Goal: Task Accomplishment & Management: Use online tool/utility

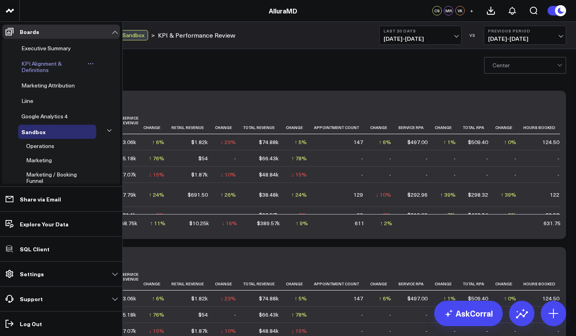
click at [38, 67] on span "KPI Alignment & Definitions" at bounding box center [41, 67] width 40 height 14
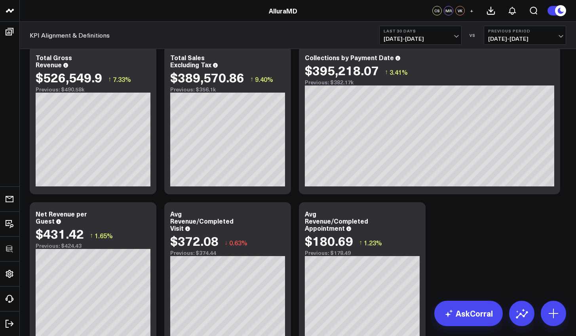
scroll to position [89, 0]
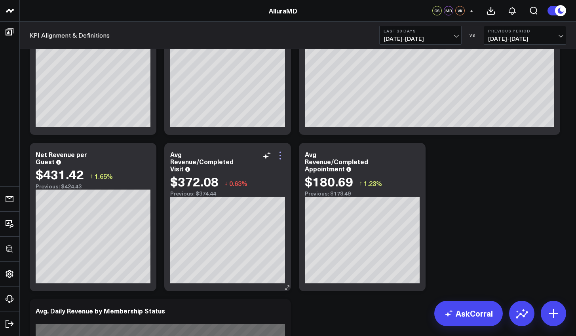
click at [281, 153] on icon at bounding box center [279, 155] width 9 height 9
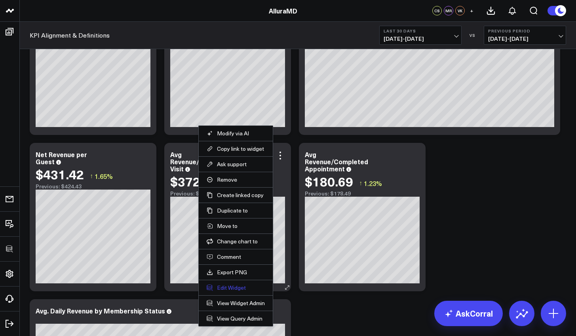
click at [232, 290] on button "Edit Widget" at bounding box center [236, 287] width 58 height 7
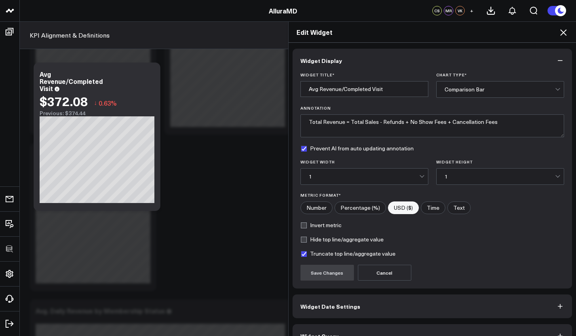
scroll to position [17, 0]
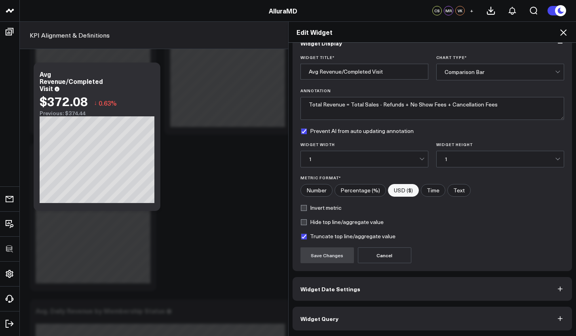
click at [360, 317] on button "Widget Query" at bounding box center [432, 319] width 280 height 24
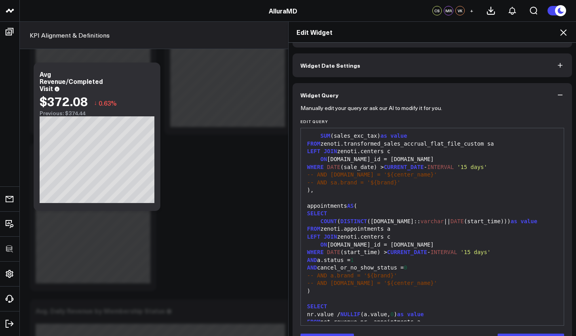
scroll to position [36, 0]
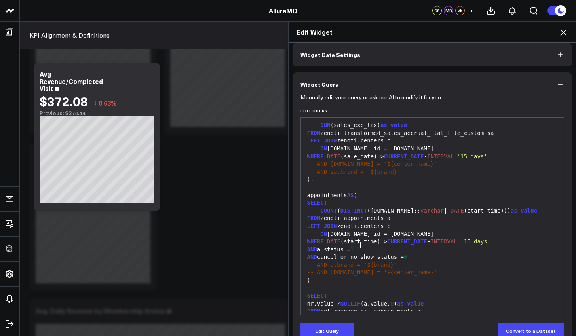
click at [449, 246] on div "AND a.status = 1" at bounding box center [432, 250] width 255 height 8
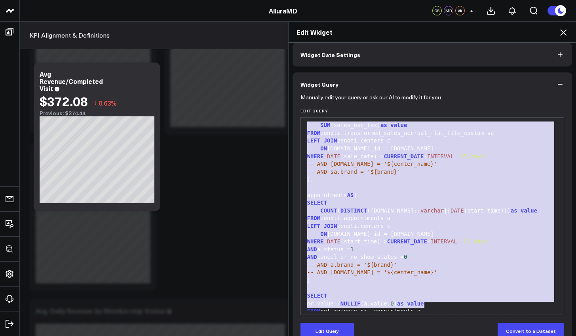
copy div "WITH net_revenue AS ( SELECT SUM (sales_exc_tax) as value FROM zenoti.transform…"
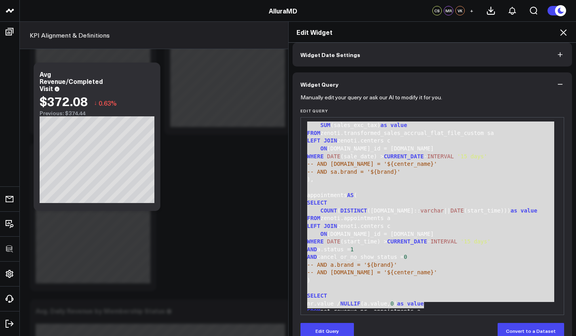
drag, startPoint x: 4, startPoint y: 153, endPoint x: 276, endPoint y: 195, distance: 275.0
click at [288, 195] on div "Widget Display Widget Date Settings Widget Query Manually edit your query or as…" at bounding box center [432, 190] width 288 height 294
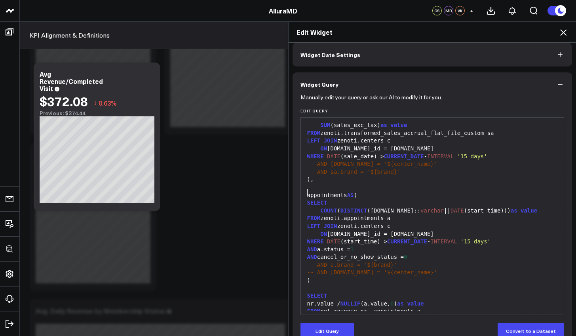
click at [563, 34] on icon at bounding box center [562, 32] width 9 height 9
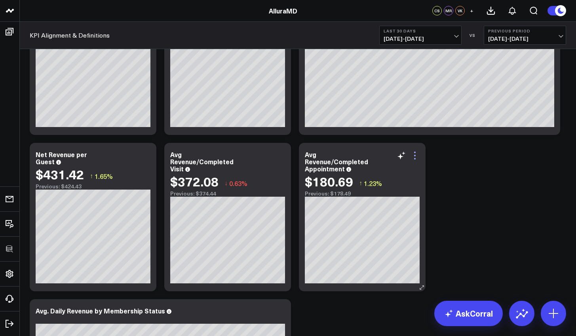
click at [416, 159] on icon at bounding box center [414, 155] width 9 height 9
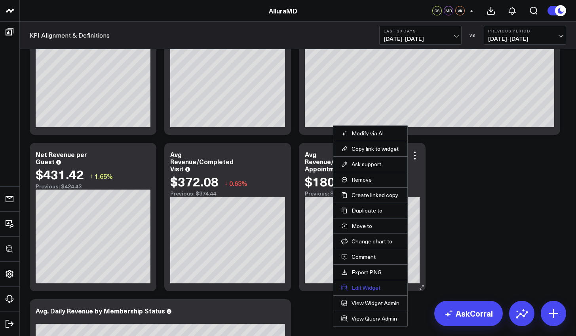
click at [371, 288] on button "Edit Widget" at bounding box center [370, 287] width 58 height 7
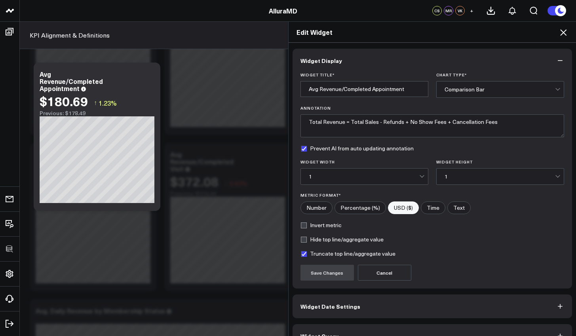
scroll to position [17, 0]
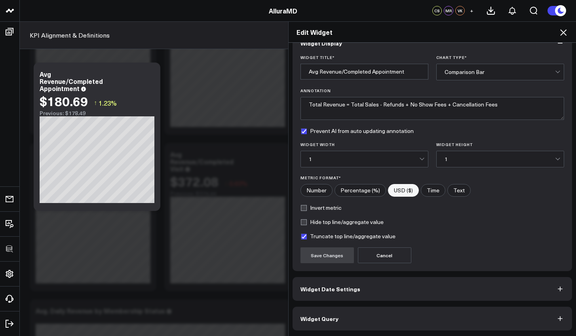
click at [389, 317] on button "Widget Query" at bounding box center [432, 319] width 280 height 24
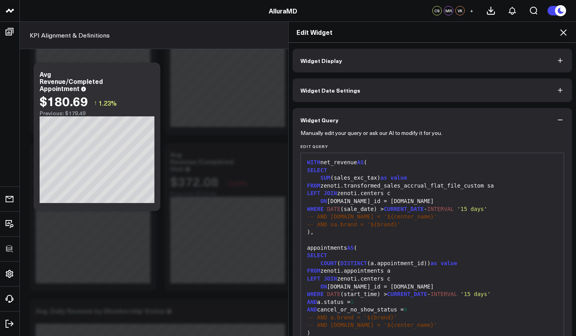
click at [398, 260] on div "COUNT ( DISTINCT (a.appointment_id)) as value" at bounding box center [432, 264] width 255 height 8
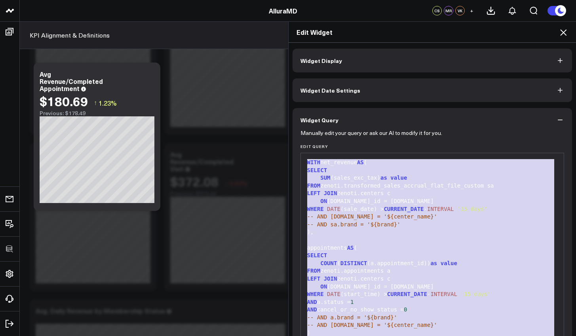
copy div "WITH net_revenue AS ( SELECT SUM (sales_exc_tax) as value FROM zenoti.transform…"
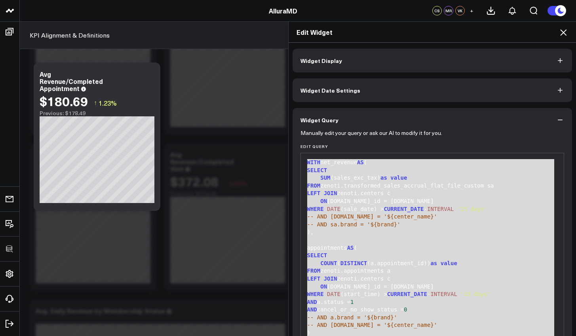
click at [565, 32] on icon at bounding box center [562, 32] width 9 height 9
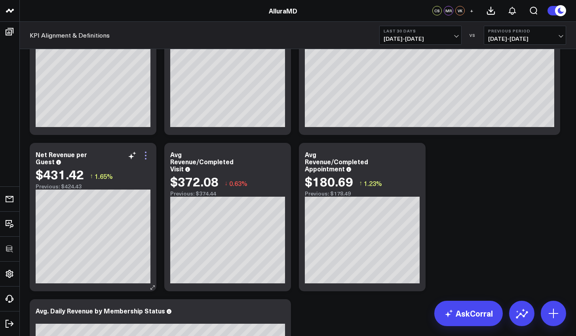
click at [150, 153] on icon at bounding box center [145, 155] width 9 height 9
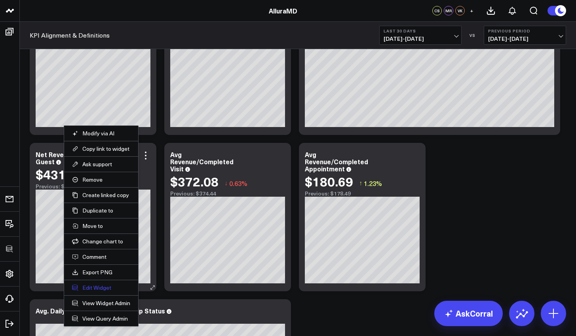
click at [104, 289] on button "Edit Widget" at bounding box center [101, 287] width 58 height 7
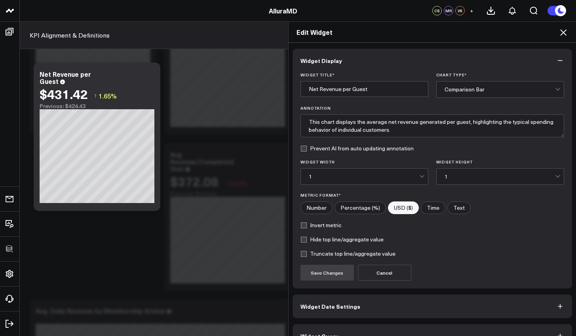
scroll to position [17, 0]
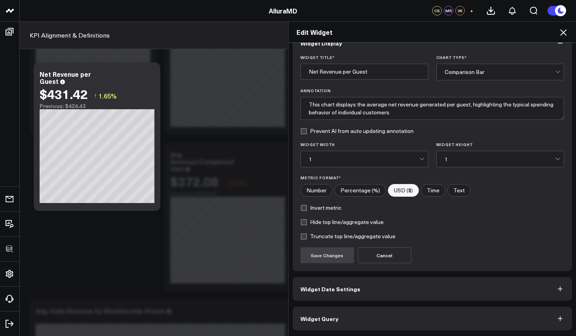
click at [422, 324] on button "Widget Query" at bounding box center [432, 319] width 280 height 24
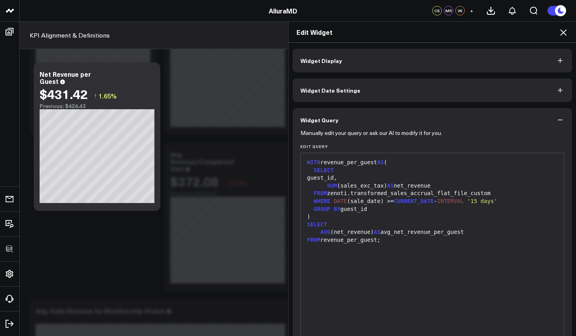
click at [565, 30] on icon at bounding box center [562, 32] width 9 height 9
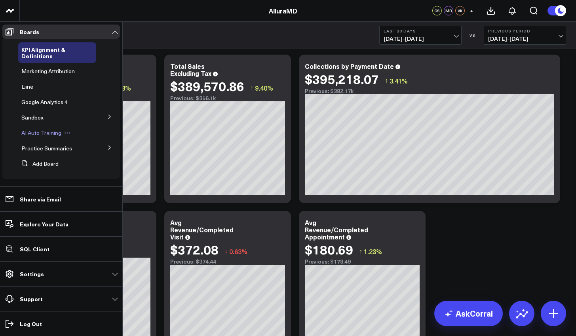
scroll to position [79, 0]
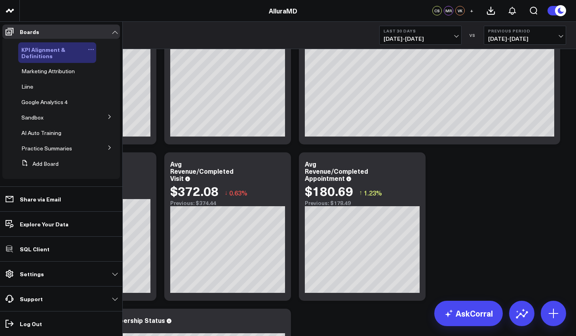
click at [53, 49] on span "KPI Alignment & Definitions" at bounding box center [43, 52] width 44 height 14
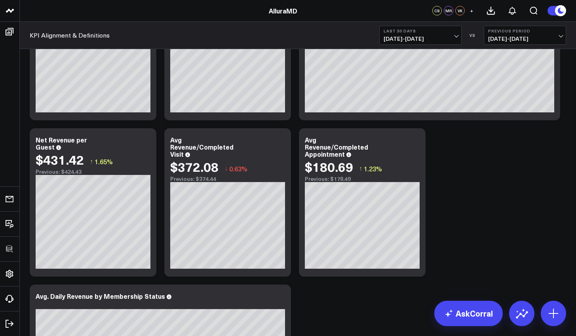
scroll to position [119, 0]
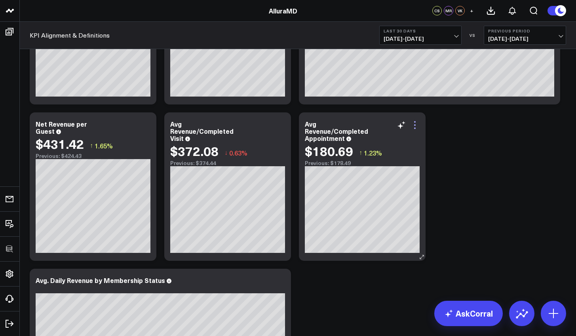
click at [413, 124] on icon at bounding box center [414, 124] width 9 height 9
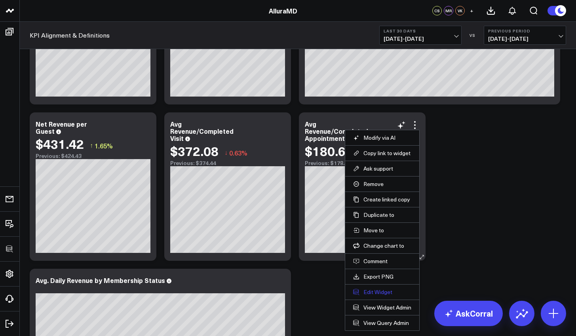
click at [392, 288] on button "Edit Widget" at bounding box center [382, 291] width 58 height 7
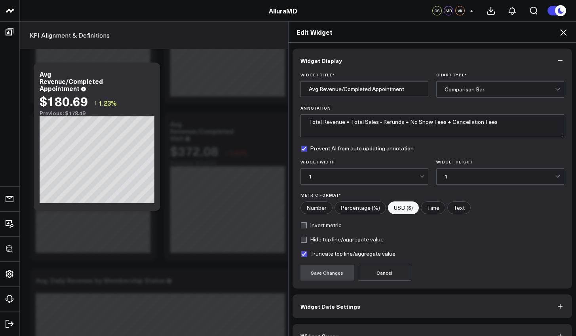
scroll to position [17, 0]
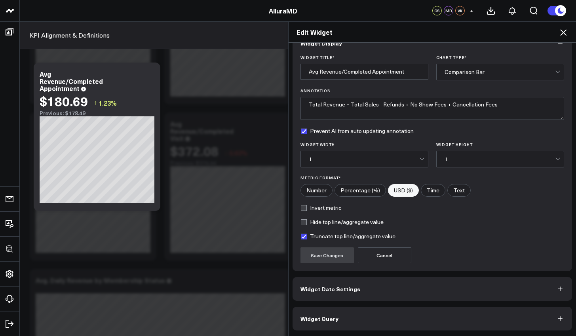
click at [390, 320] on button "Widget Query" at bounding box center [432, 319] width 280 height 24
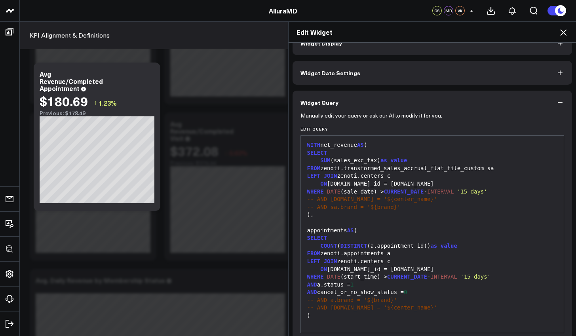
scroll to position [0, 0]
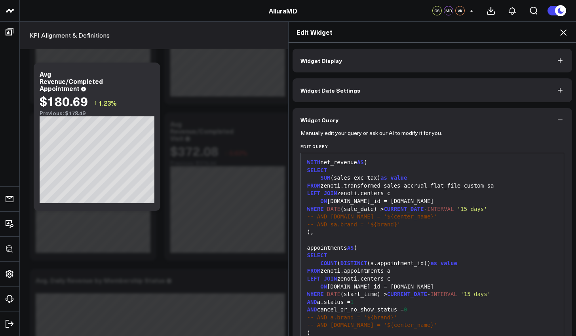
click at [377, 298] on div "AND a.status = 1" at bounding box center [432, 302] width 255 height 8
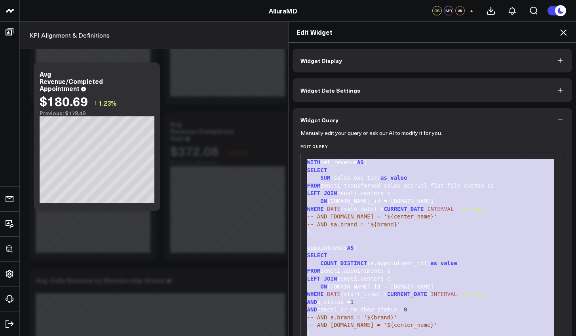
copy div "WITH net_revenue AS ( SELECT SUM (sales_exc_tax) as value FROM zenoti.transform…"
